Goal: Task Accomplishment & Management: Complete application form

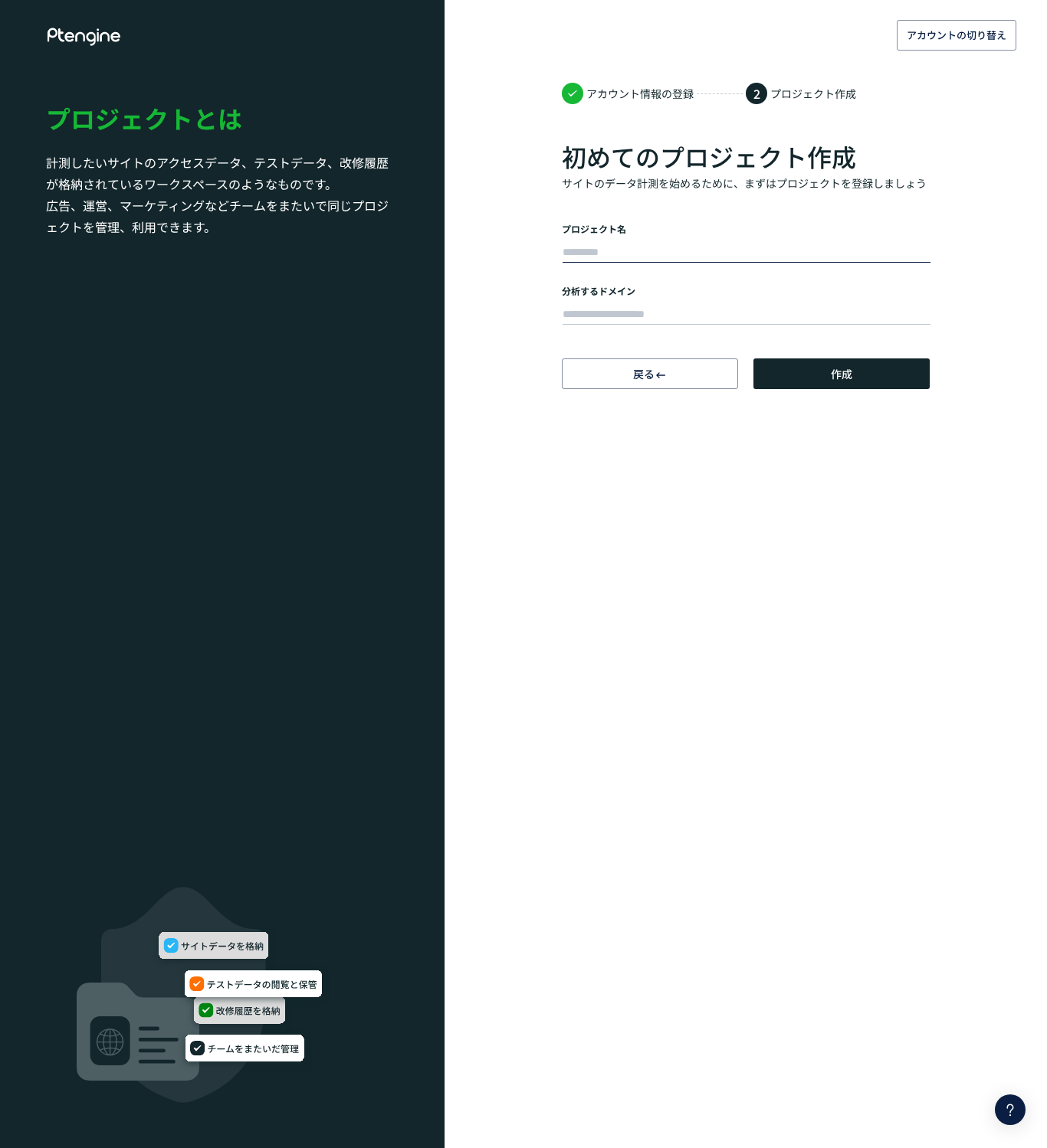
click at [684, 244] on input "text" at bounding box center [747, 253] width 368 height 21
type input "*"
type input "**********"
paste input "**********"
type input "**********"
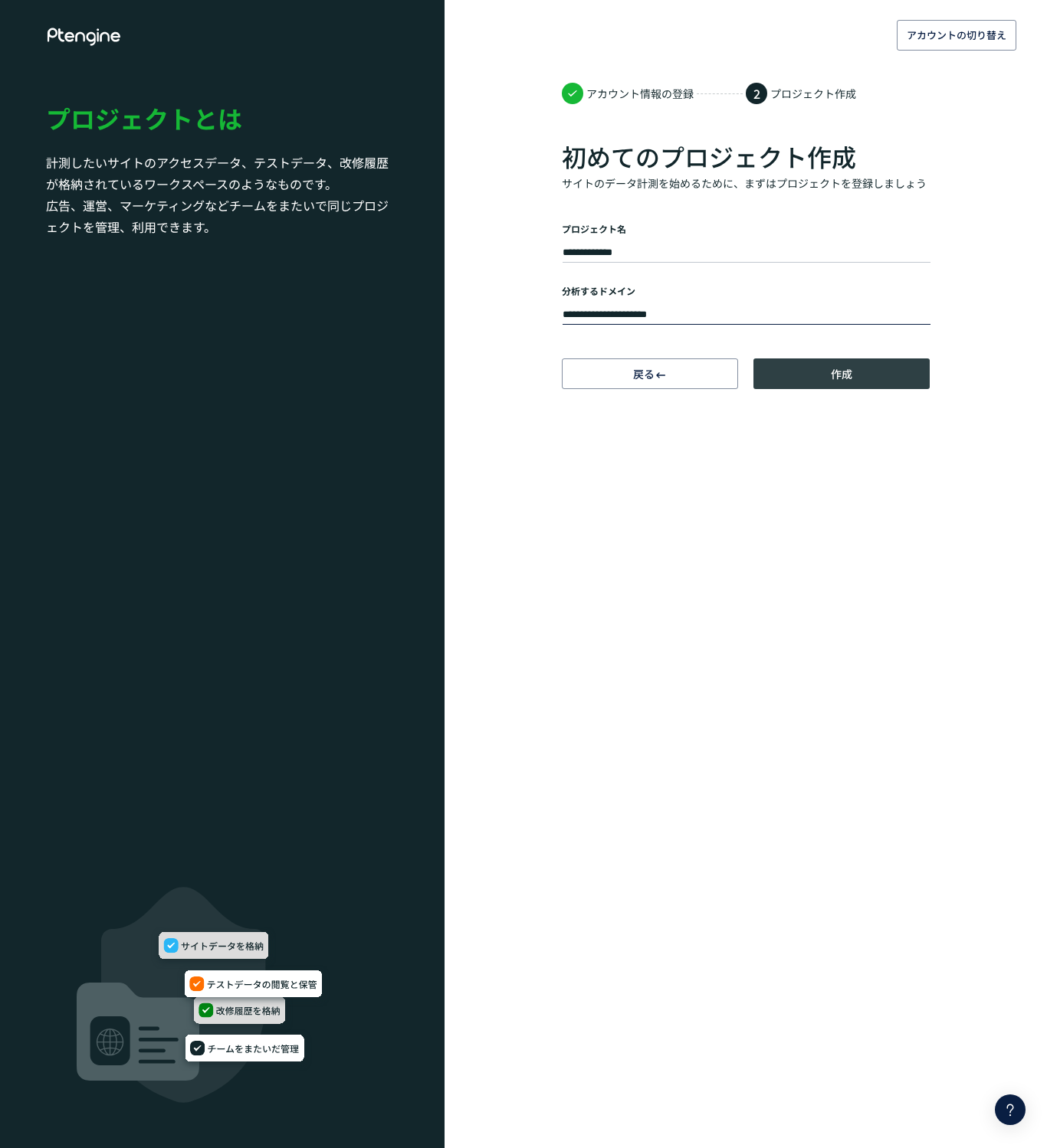
click at [777, 370] on button "作成" at bounding box center [842, 374] width 176 height 31
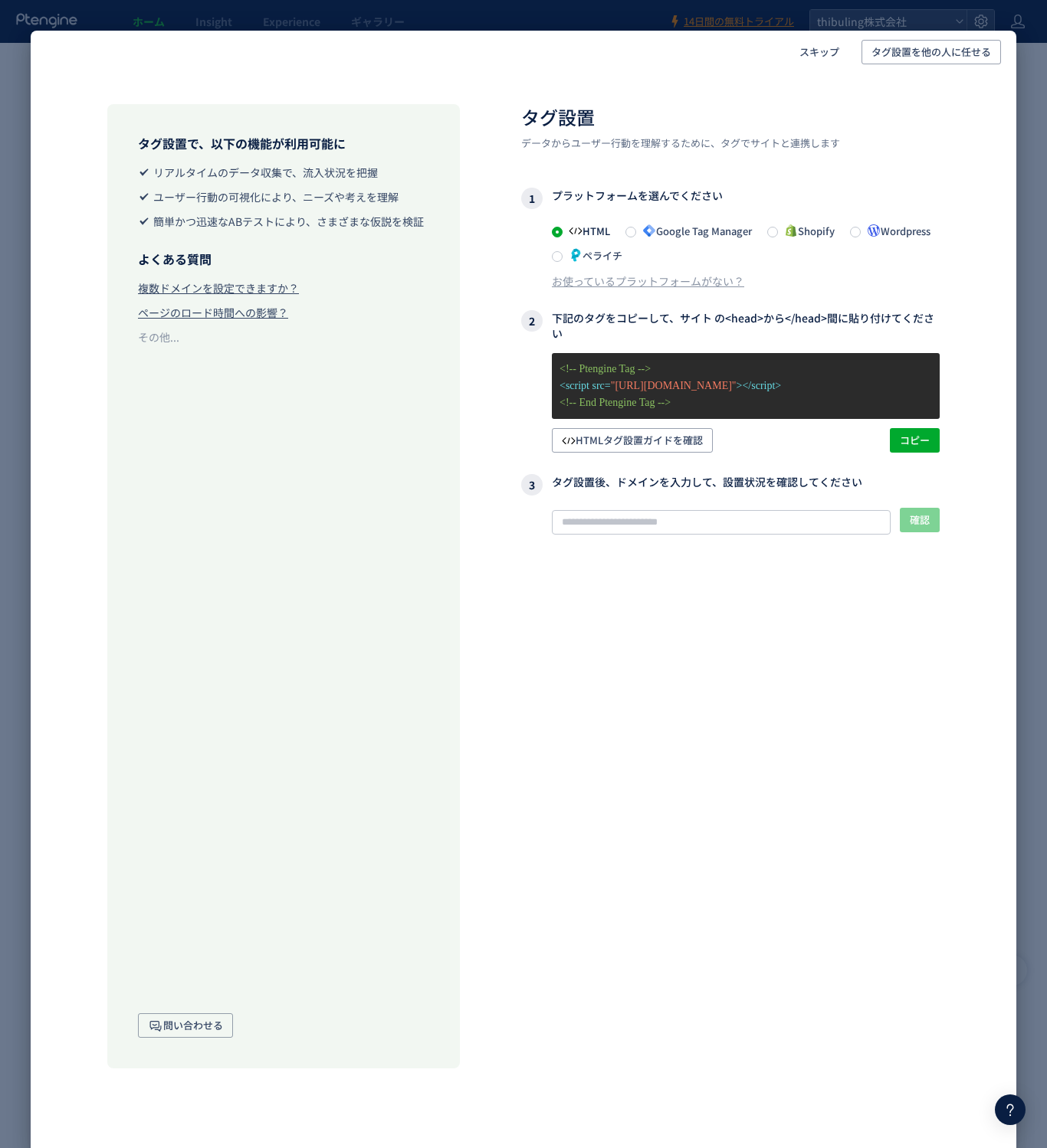
click at [867, 238] on icon at bounding box center [874, 231] width 14 height 14
click at [648, 375] on p "<!-- Ptengine Tag -->" at bounding box center [746, 369] width 373 height 17
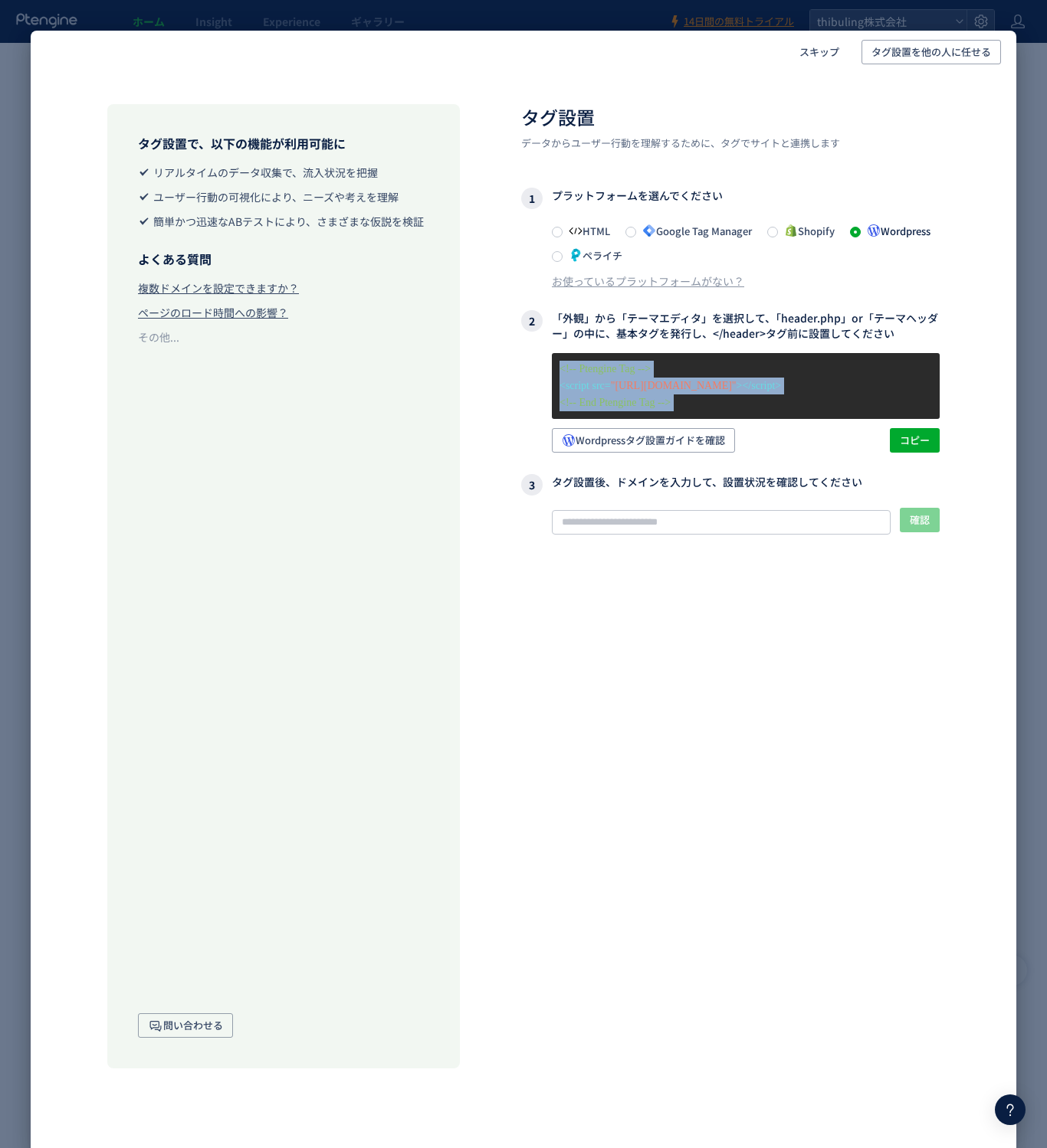
drag, startPoint x: 648, startPoint y: 375, endPoint x: 648, endPoint y: 400, distance: 25.0
click at [648, 400] on div "<!-- Ptengine Tag --> <script src= "[URL][DOMAIN_NAME]" ></script> <!-- End Pte…" at bounding box center [746, 386] width 388 height 66
copy div "<!-- Ptengine Tag --> <script src= "[URL][DOMAIN_NAME]" ></script> <!-- End Pte…"
click at [595, 522] on input "text" at bounding box center [721, 523] width 339 height 25
paste input "**********"
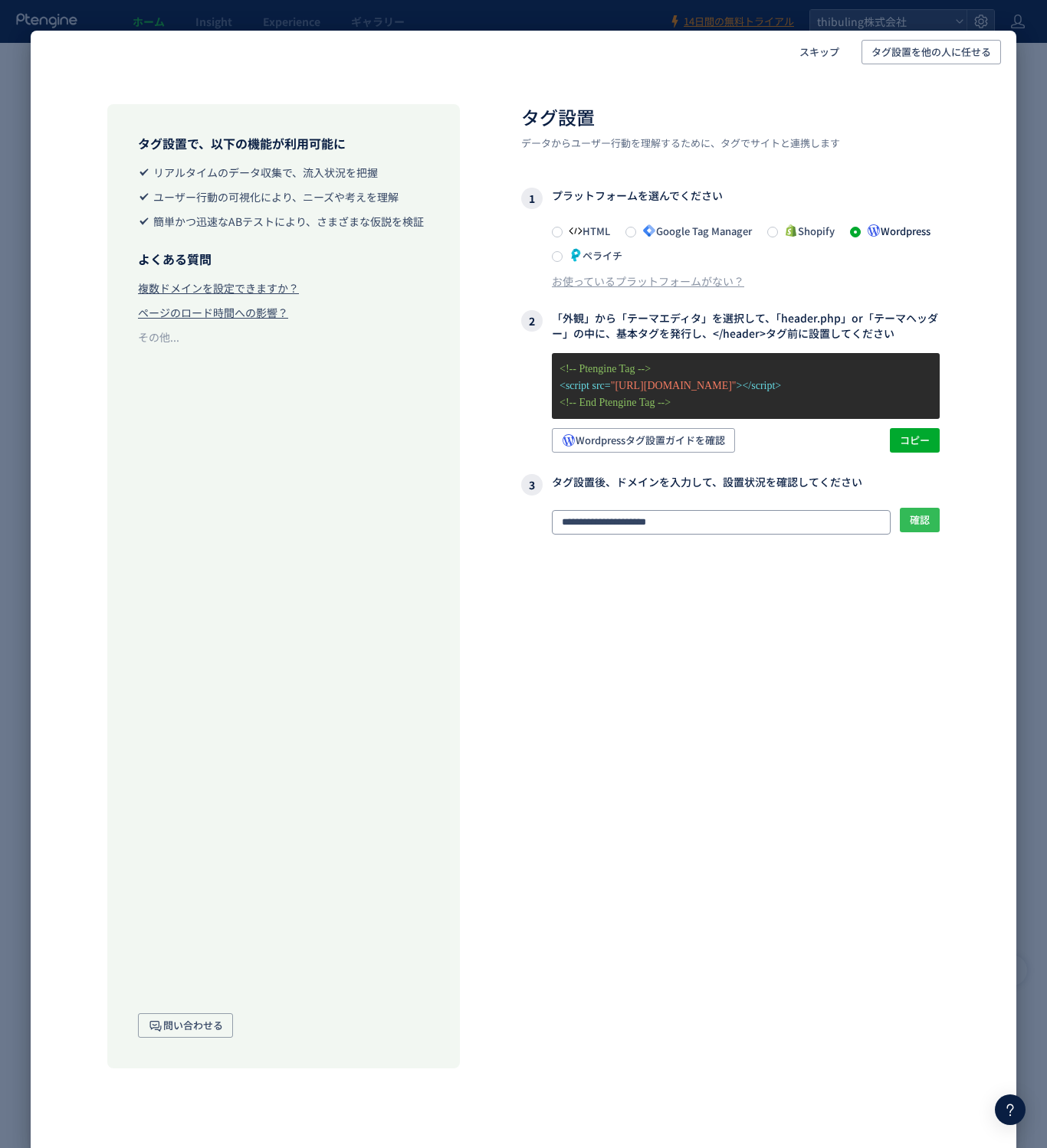
type input "**********"
click at [910, 525] on span "確認" at bounding box center [920, 520] width 20 height 25
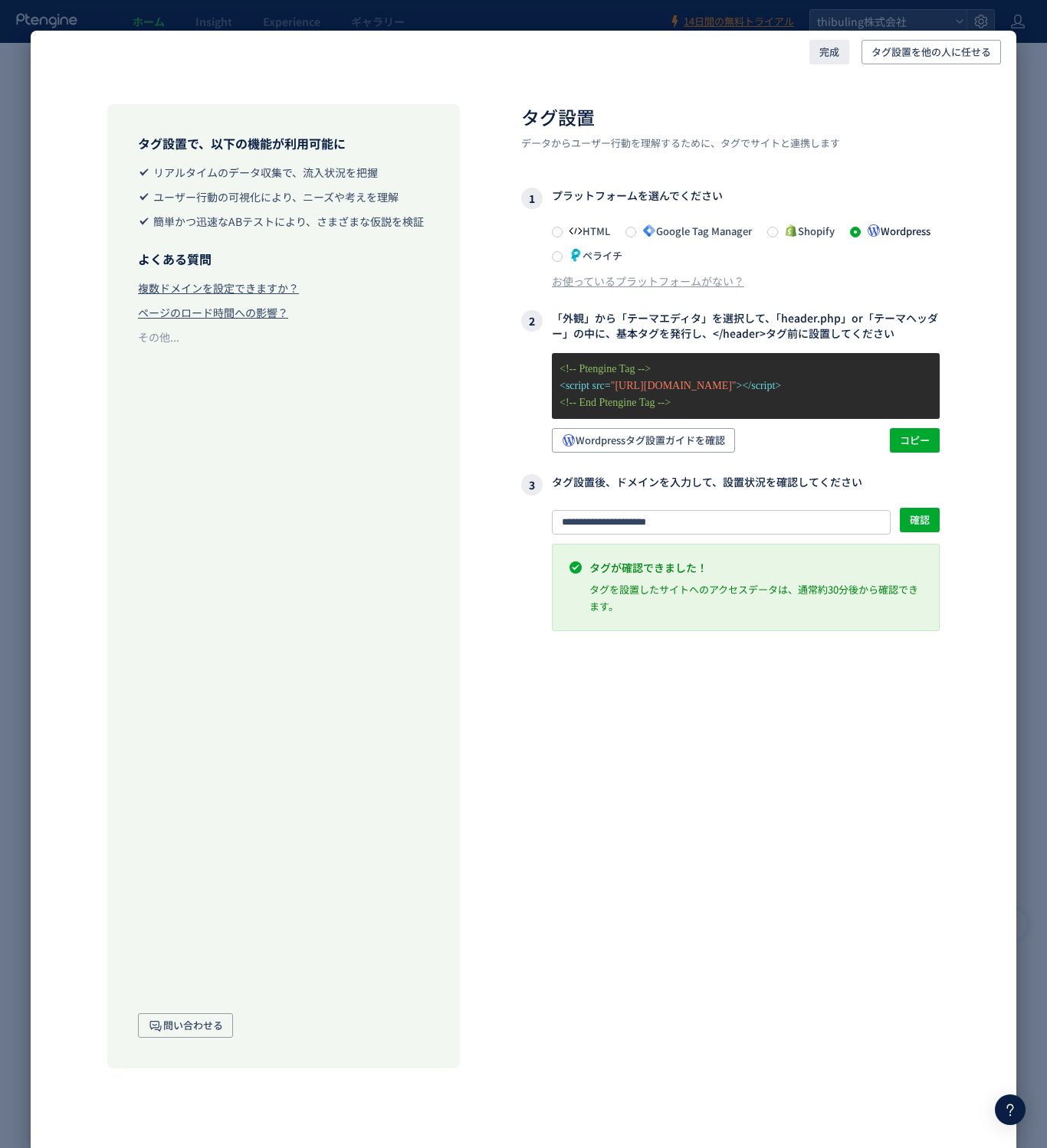
click at [832, 50] on span "完成" at bounding box center [829, 52] width 20 height 25
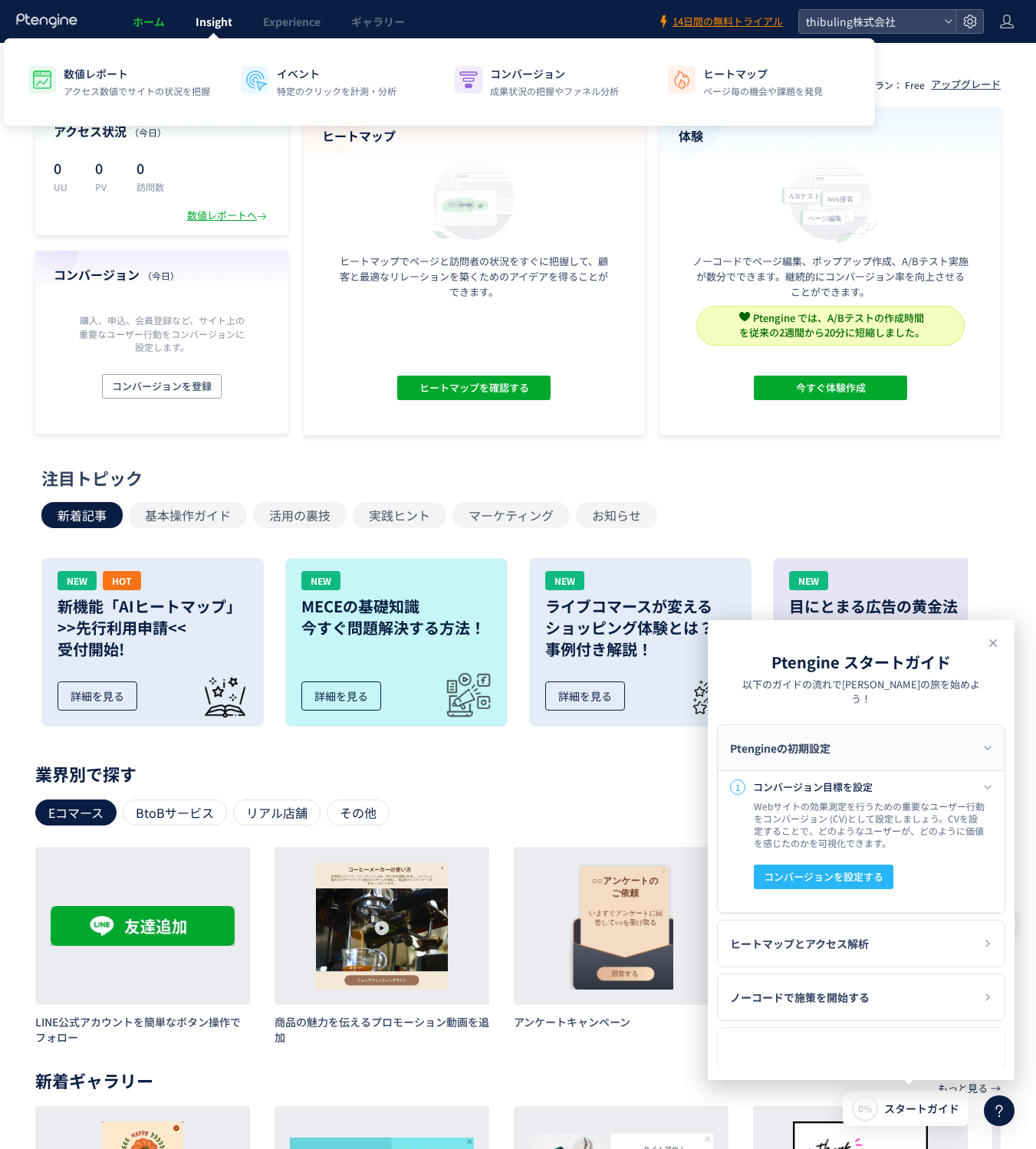
click at [215, 38] on div "数値レポート アクセス数値でサイトの状況を把握 イベント 特定のクリックを計測・分析 コンバージョン 成果状況の把握やファネル分析 ヒートマップ ページ毎の機…" at bounding box center [439, 82] width 871 height 87
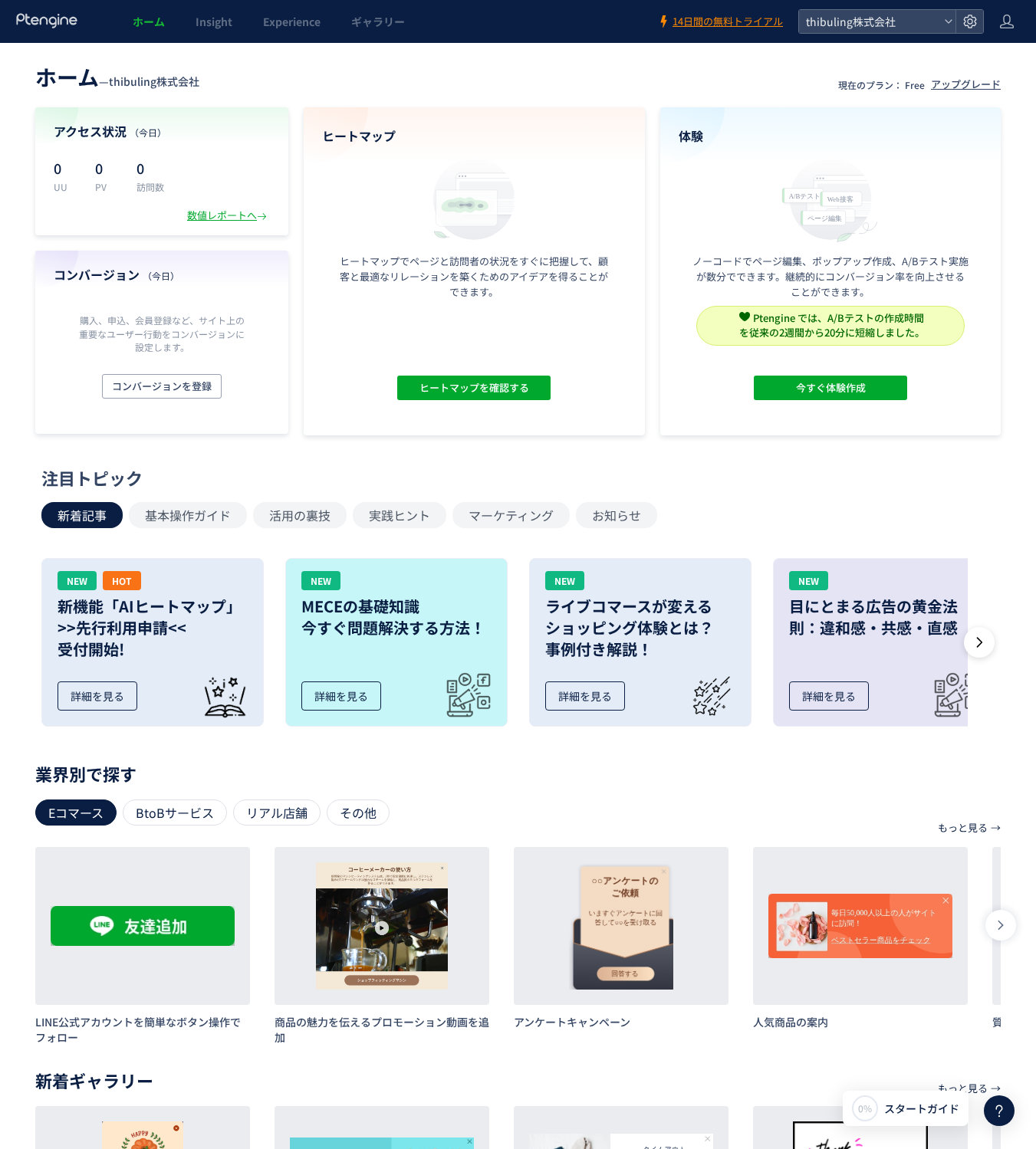
click at [691, 135] on h4 "体験" at bounding box center [830, 136] width 304 height 18
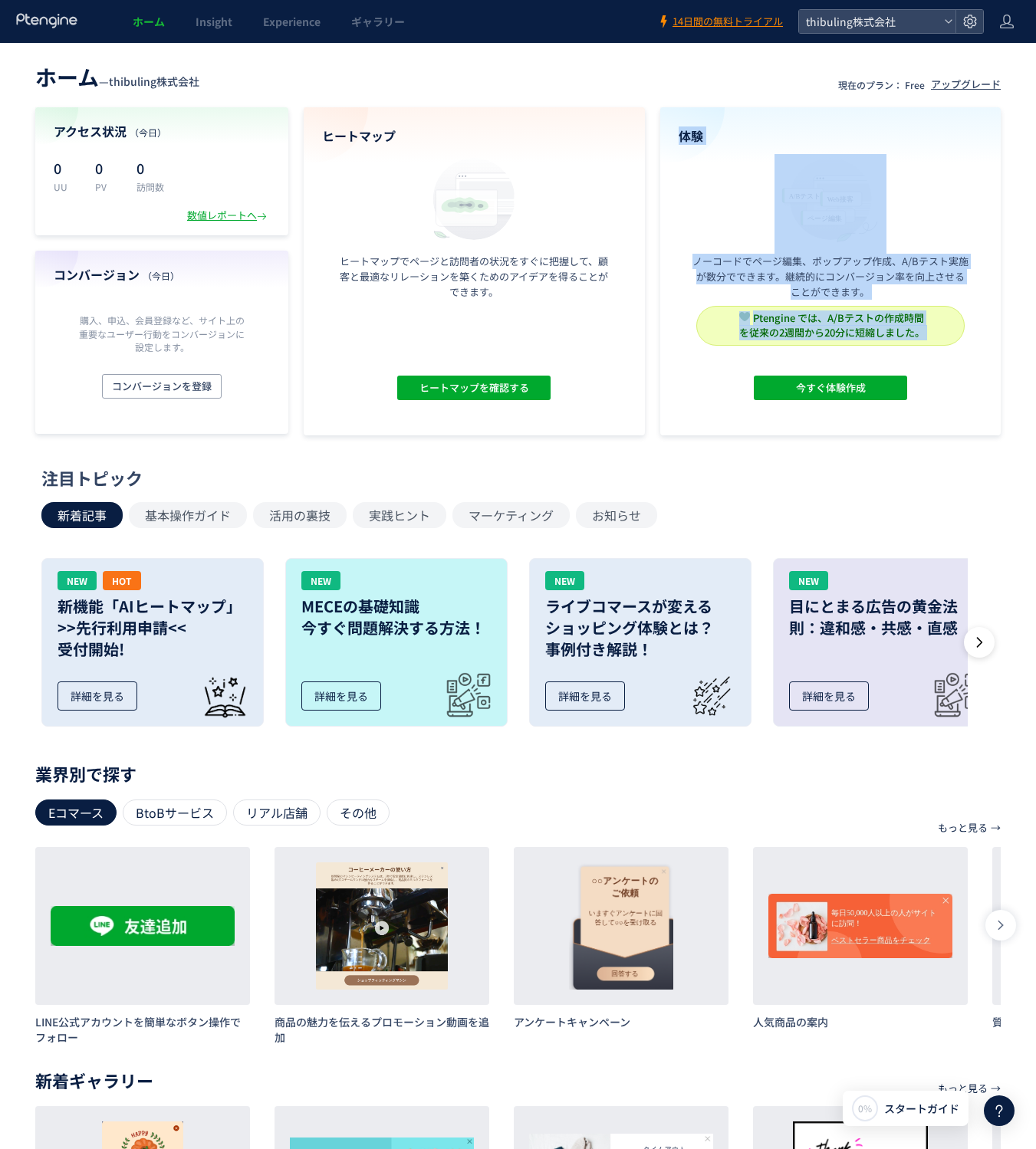
drag, startPoint x: 691, startPoint y: 135, endPoint x: 836, endPoint y: 441, distance: 338.6
click at [837, 437] on div "ホーム — thibuling株式会社 現在のプラン： Free アップグレード アクセス状況 （[DATE]） 0 UU 0 PV 0 訪問数 数値レポート…" at bounding box center [518, 689] width 1036 height 1292
click at [836, 441] on div "ホーム — thibuling株式会社 現在のプラン： Free アップグレード アクセス状況 （[DATE]） 0 UU 0 PV 0 訪問数 数値レポート…" at bounding box center [518, 689] width 1036 height 1292
drag, startPoint x: 949, startPoint y: 408, endPoint x: 655, endPoint y: 114, distance: 415.8
click at [655, 114] on section "アクセス状況 （[DATE]） 0 UU 0 PV 0 訪問数 数値レポートへ コンバージョン （[DATE]） 購入、申込、会員登録など、サイト上の重要なユ…" at bounding box center [518, 272] width 965 height 328
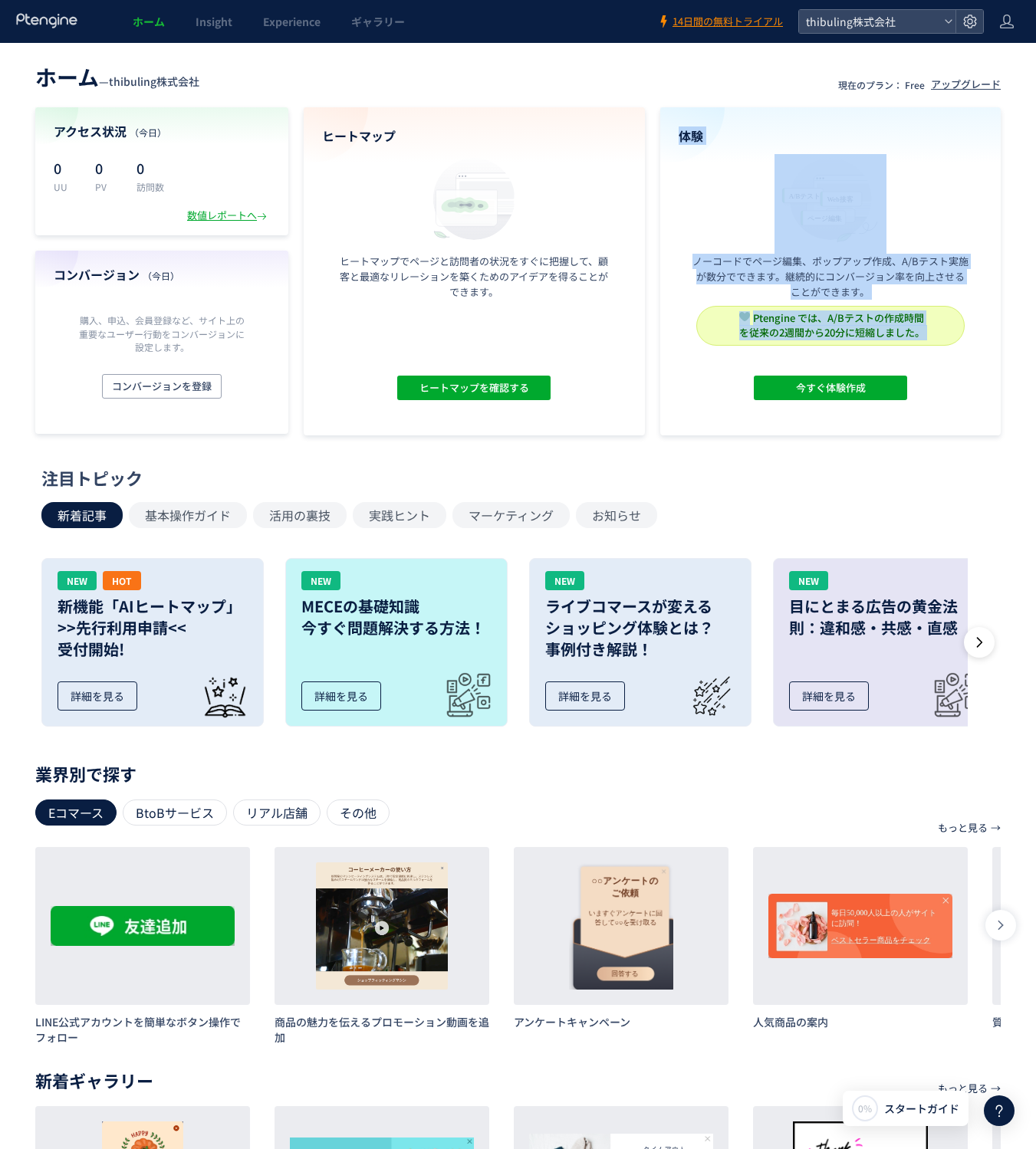
click at [713, 129] on h4 "体験" at bounding box center [830, 136] width 304 height 18
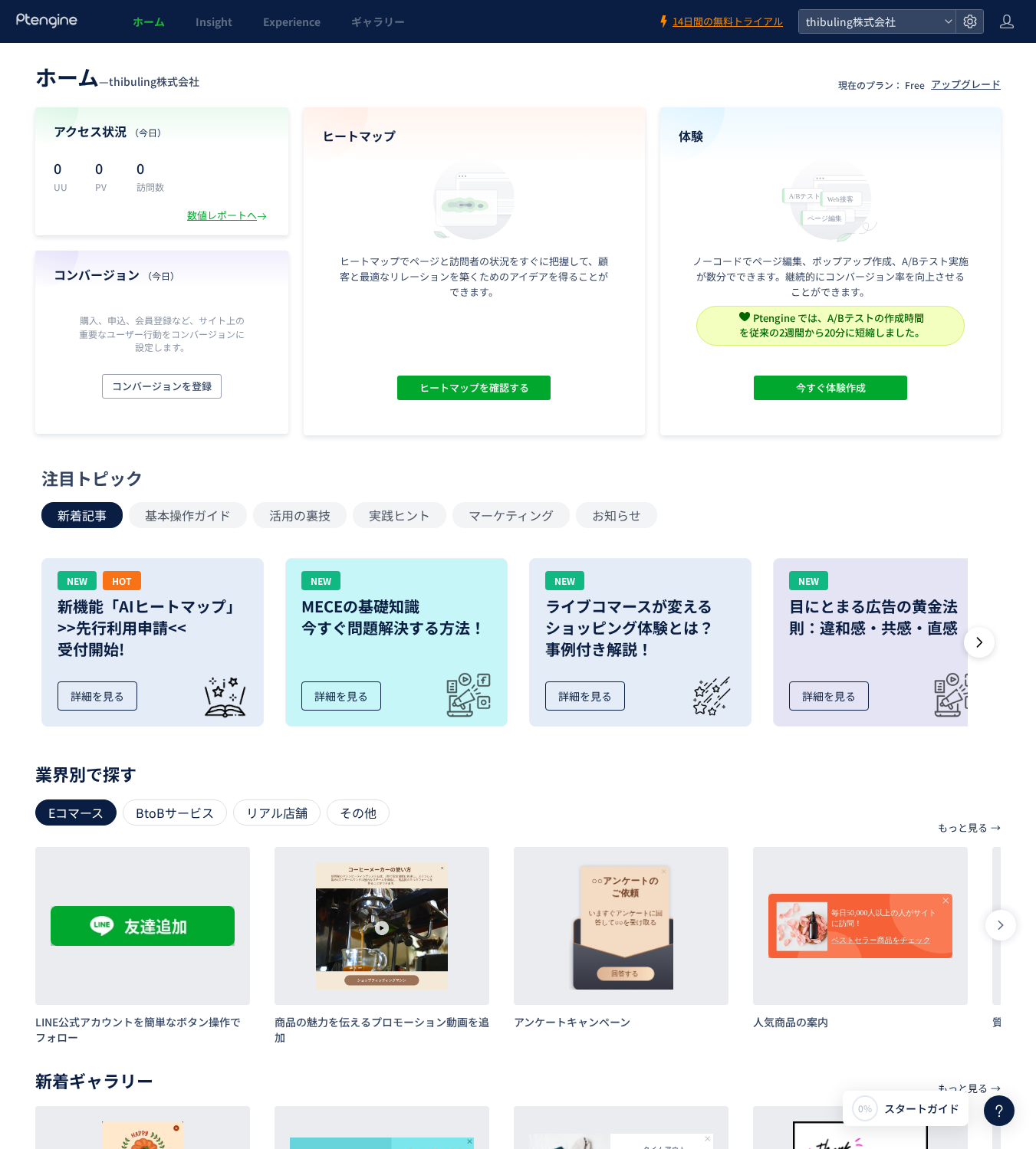
click at [104, 476] on div "注目トピック" at bounding box center [514, 478] width 946 height 24
click at [64, 20] on icon at bounding box center [47, 21] width 64 height 15
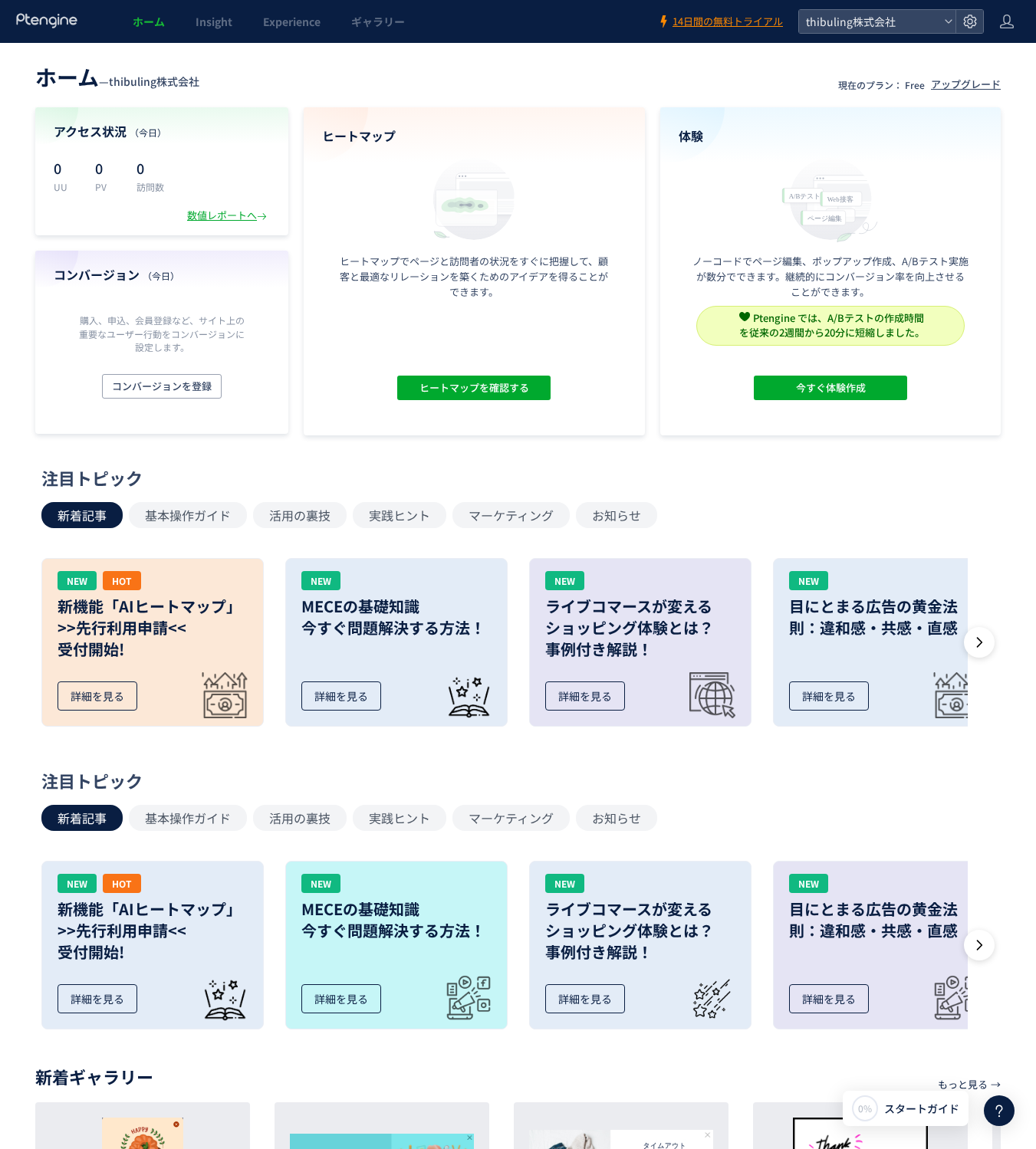
click at [357, 83] on header "ホーム — thibuling株式会社 現在のプラン： Free アップグレード" at bounding box center [518, 75] width 965 height 34
